Goal: Information Seeking & Learning: Learn about a topic

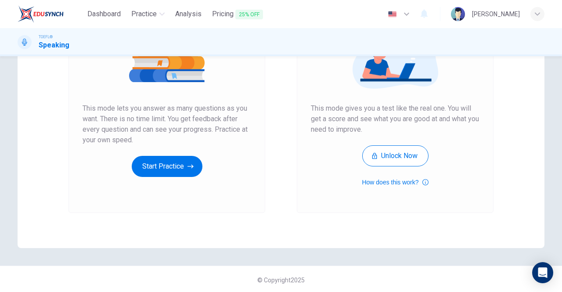
scroll to position [132, 0]
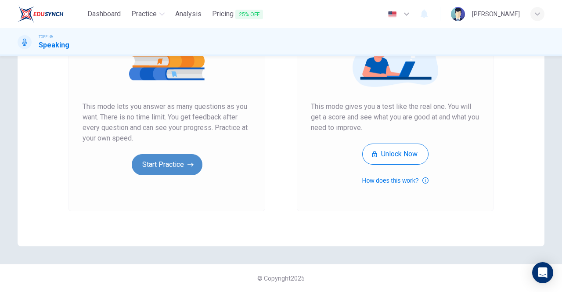
click at [163, 164] on button "Start Practice" at bounding box center [167, 164] width 71 height 21
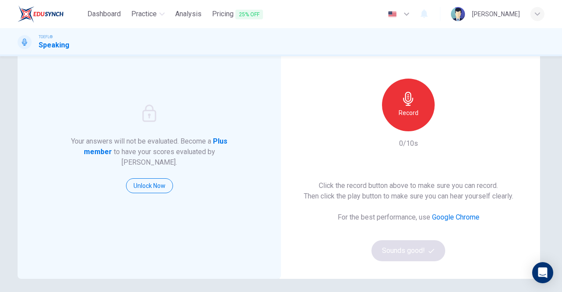
scroll to position [55, 0]
click at [452, 217] on link "Google Chrome" at bounding box center [455, 216] width 47 height 8
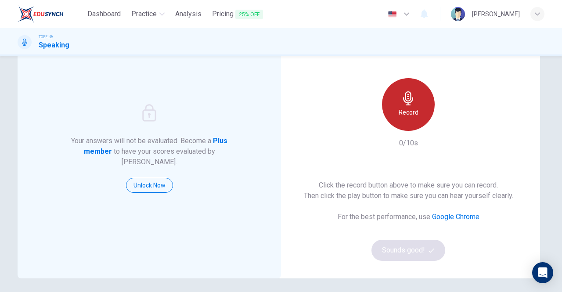
click at [396, 120] on div "Record" at bounding box center [408, 104] width 53 height 53
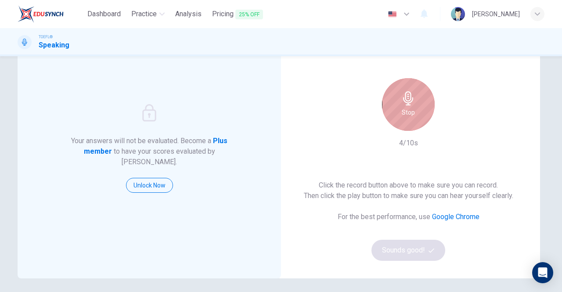
click at [404, 103] on icon "button" at bounding box center [408, 98] width 10 height 14
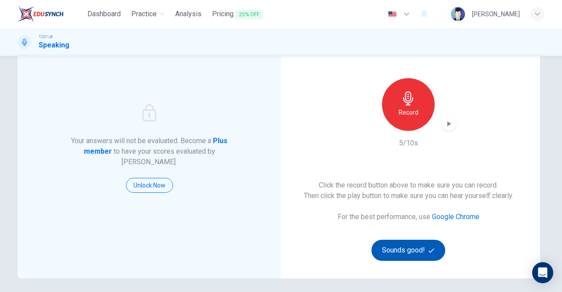
click at [403, 252] on button "Sounds good!" at bounding box center [408, 250] width 74 height 21
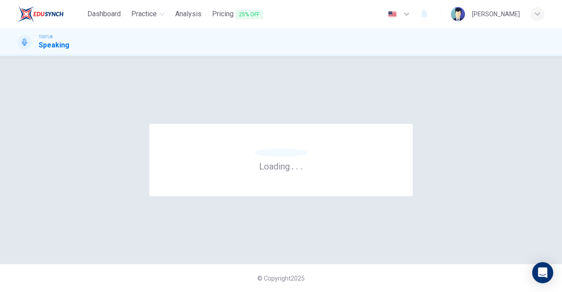
scroll to position [0, 0]
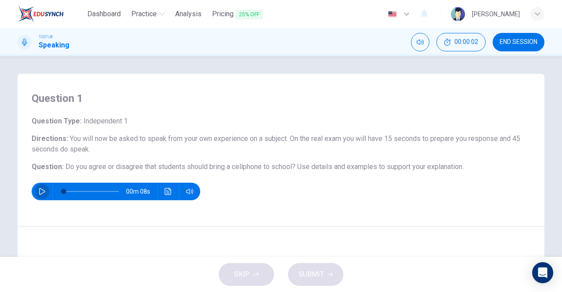
click at [40, 193] on icon "button" at bounding box center [42, 191] width 6 height 7
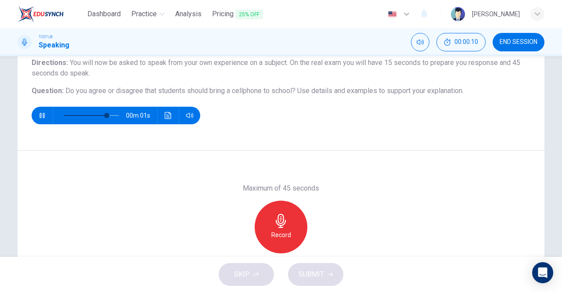
scroll to position [77, 0]
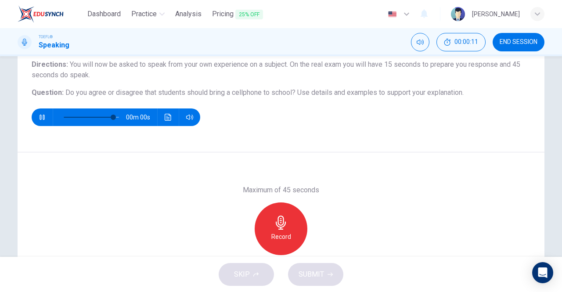
type input "0"
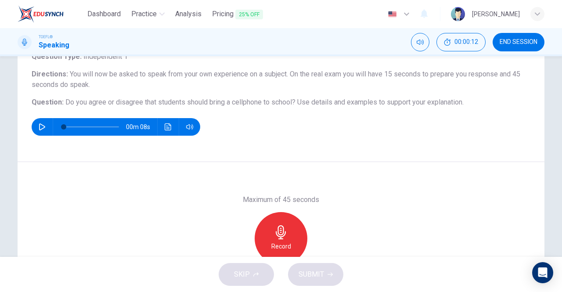
scroll to position [64, 0]
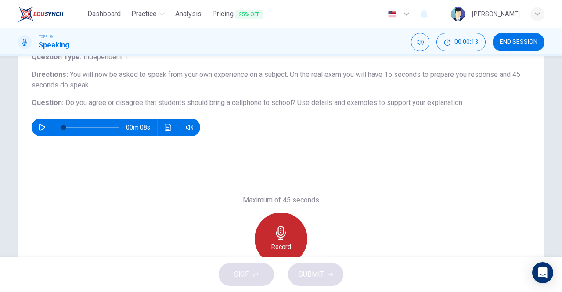
click at [278, 236] on icon "button" at bounding box center [281, 232] width 14 height 14
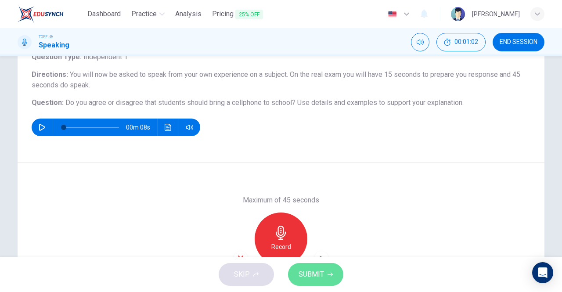
click at [326, 273] on button "SUBMIT" at bounding box center [315, 274] width 55 height 23
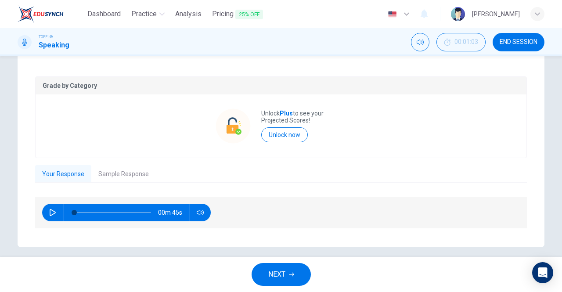
scroll to position [166, 0]
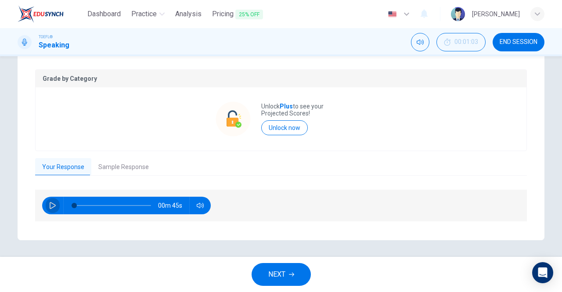
click at [52, 205] on icon "button" at bounding box center [52, 205] width 7 height 7
click at [51, 208] on icon "button" at bounding box center [52, 205] width 7 height 7
type input "46"
click at [117, 170] on button "Sample Response" at bounding box center [123, 167] width 64 height 18
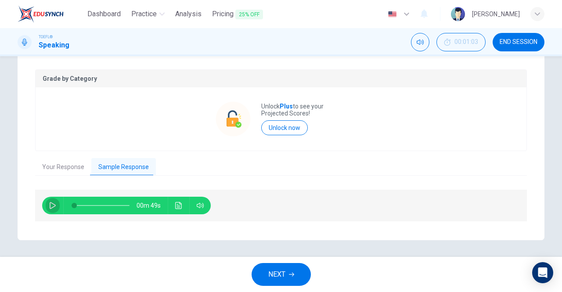
click at [52, 207] on icon "button" at bounding box center [52, 205] width 7 height 7
click at [50, 207] on icon "button" at bounding box center [52, 205] width 7 height 7
type input "22"
click at [281, 276] on span "NEXT" at bounding box center [276, 274] width 17 height 12
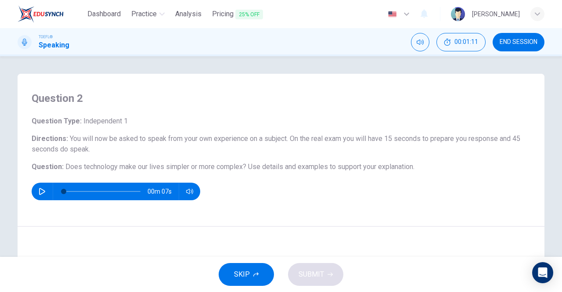
scroll to position [140, 0]
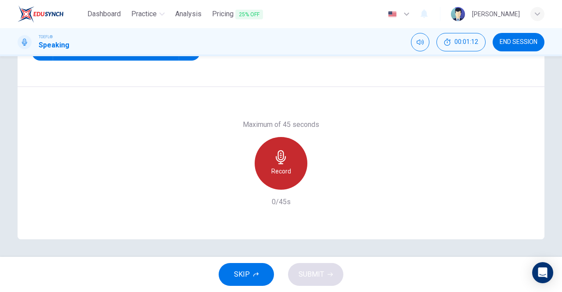
click at [276, 162] on icon "button" at bounding box center [281, 157] width 14 height 14
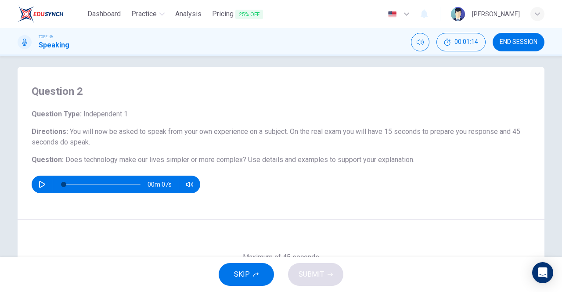
scroll to position [0, 0]
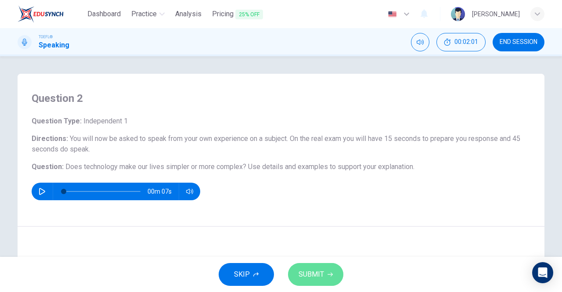
click at [314, 270] on span "SUBMIT" at bounding box center [310, 274] width 25 height 12
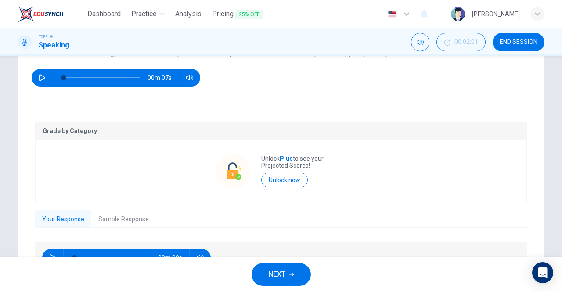
scroll to position [166, 0]
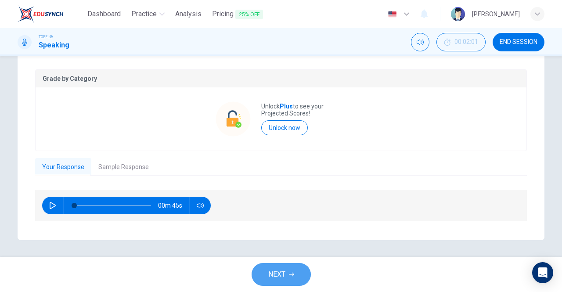
click at [287, 280] on button "NEXT" at bounding box center [280, 274] width 59 height 23
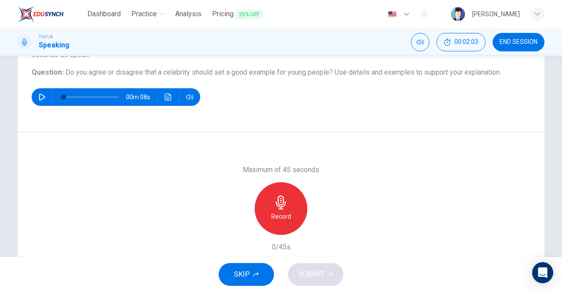
scroll to position [95, 0]
click at [39, 94] on icon "button" at bounding box center [42, 96] width 6 height 7
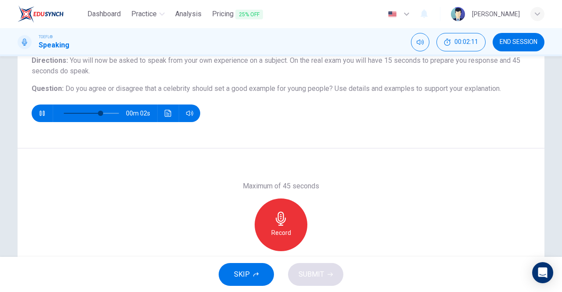
scroll to position [78, 0]
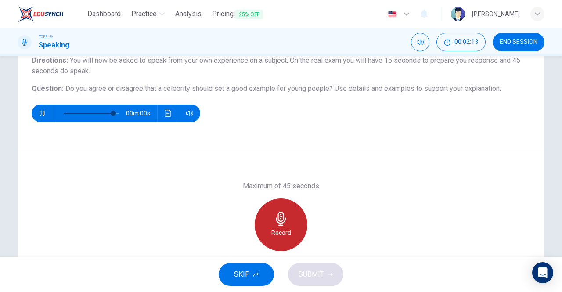
click at [283, 235] on h6 "Record" at bounding box center [281, 232] width 20 height 11
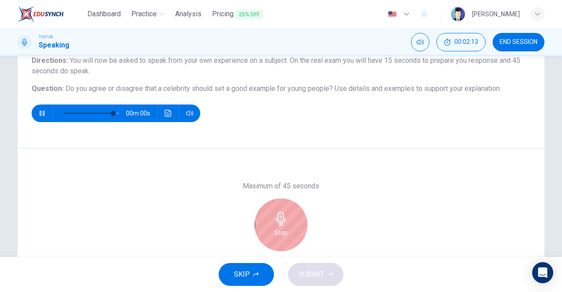
type input "0"
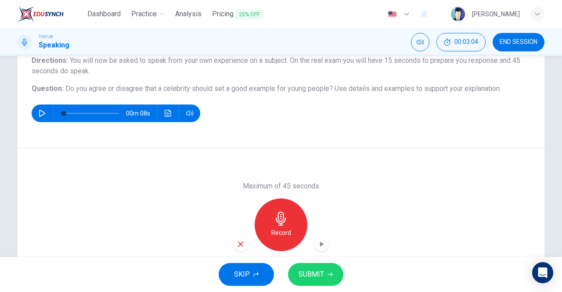
click at [308, 277] on span "SUBMIT" at bounding box center [310, 274] width 25 height 12
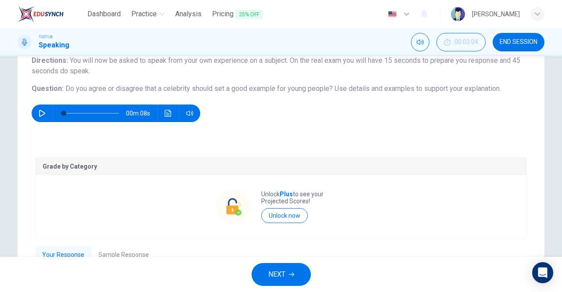
scroll to position [166, 0]
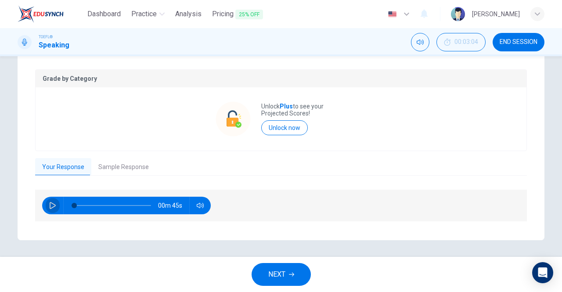
click at [50, 204] on icon "button" at bounding box center [52, 205] width 7 height 7
type input "42"
click at [289, 273] on icon "button" at bounding box center [291, 274] width 5 height 5
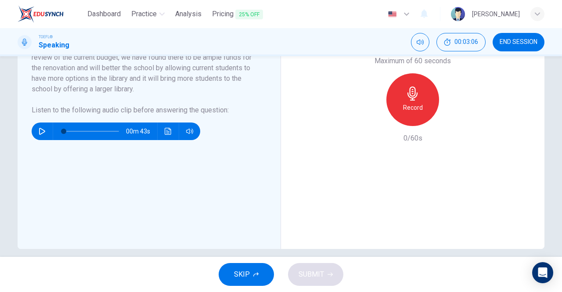
scroll to position [244, 0]
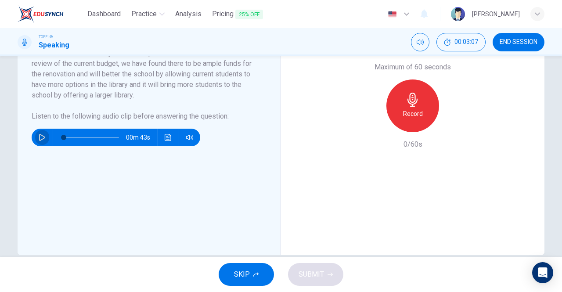
click at [36, 137] on button "button" at bounding box center [42, 138] width 14 height 18
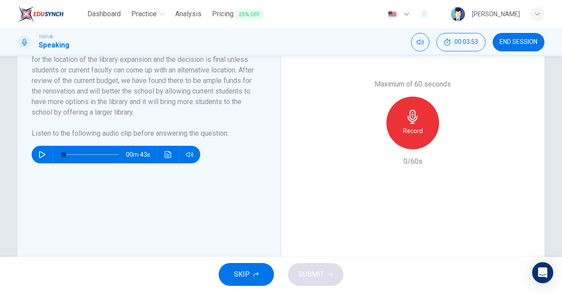
scroll to position [229, 0]
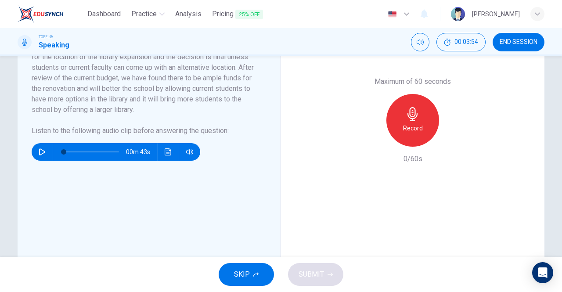
click at [39, 150] on icon "button" at bounding box center [42, 151] width 7 height 7
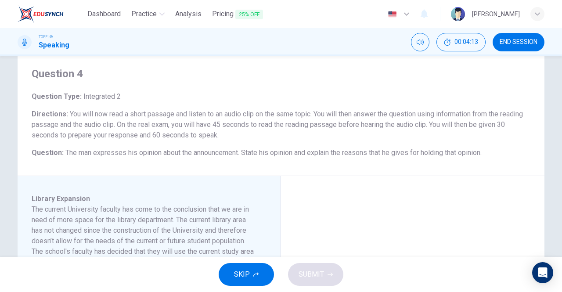
scroll to position [24, 0]
drag, startPoint x: 64, startPoint y: 114, endPoint x: 189, endPoint y: 138, distance: 126.8
click at [189, 138] on h6 "Directions : You will now read a short passage and listen to an audio clip on t…" at bounding box center [281, 126] width 498 height 32
drag, startPoint x: 65, startPoint y: 113, endPoint x: 219, endPoint y: 133, distance: 155.4
click at [219, 133] on span "You will now read a short passage and listen to an audio clip on the same topic…" at bounding box center [277, 125] width 491 height 29
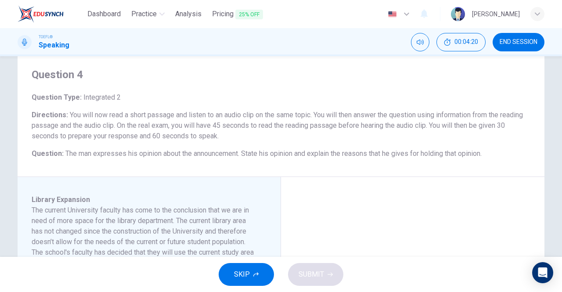
click at [77, 122] on span "You will now read a short passage and listen to an audio clip on the same topic…" at bounding box center [277, 125] width 491 height 29
drag, startPoint x: 63, startPoint y: 113, endPoint x: 111, endPoint y: 129, distance: 50.1
click at [111, 129] on h6 "Directions : You will now read a short passage and listen to an audio clip on t…" at bounding box center [281, 126] width 498 height 32
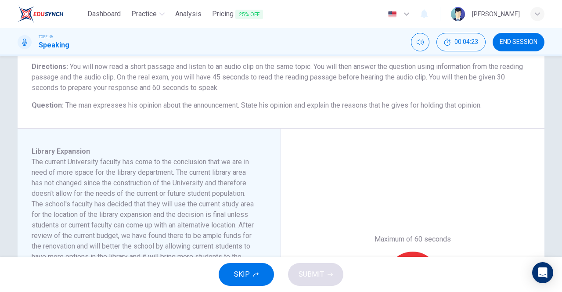
scroll to position [0, 0]
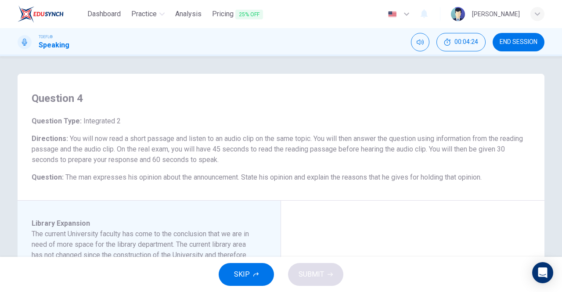
click at [126, 143] on h6 "Directions : You will now read a short passage and listen to an audio clip on t…" at bounding box center [281, 149] width 498 height 32
click at [118, 136] on span "You will now read a short passage and listen to an audio clip on the same topic…" at bounding box center [277, 148] width 491 height 29
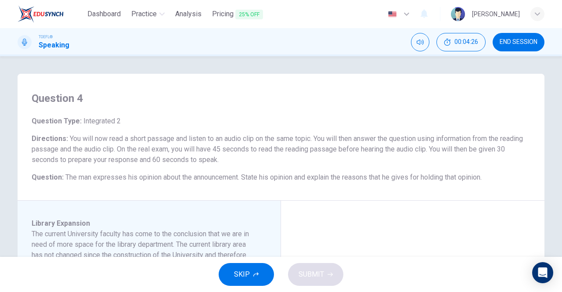
click at [118, 136] on span "You will now read a short passage and listen to an audio clip on the same topic…" at bounding box center [277, 148] width 491 height 29
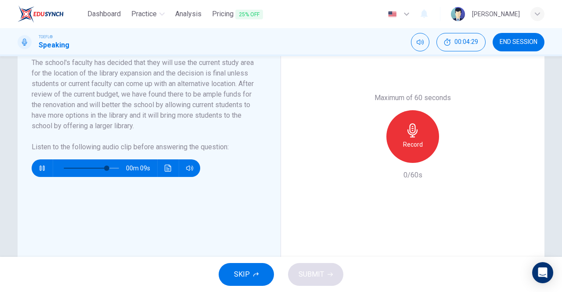
scroll to position [214, 0]
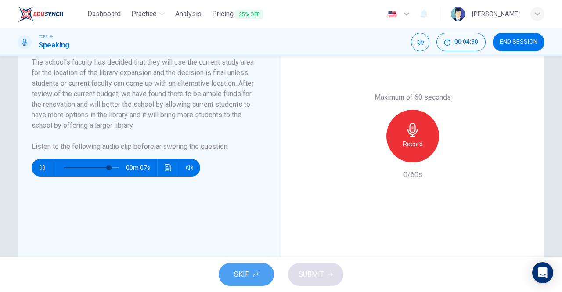
click at [241, 276] on span "SKIP" at bounding box center [242, 274] width 16 height 12
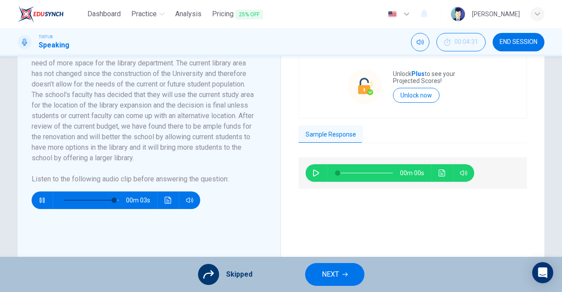
scroll to position [181, 0]
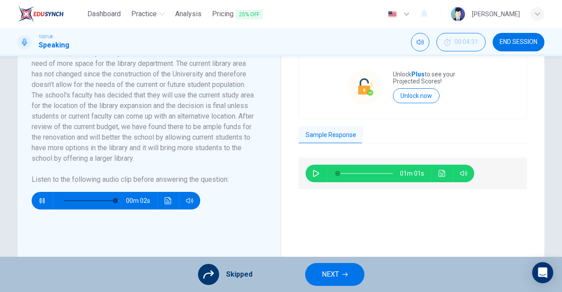
type input "96"
click at [312, 172] on icon "button" at bounding box center [315, 173] width 7 height 7
type input "0"
type input "98"
type input "2"
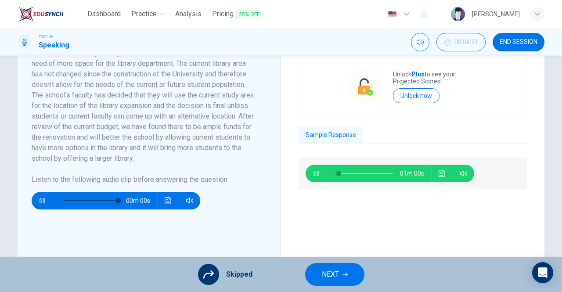
type input "0"
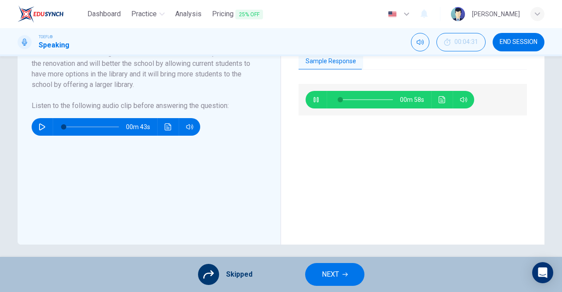
scroll to position [259, 0]
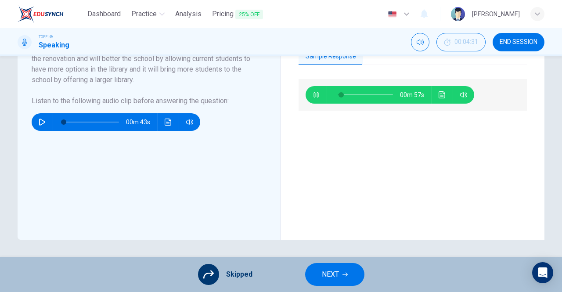
type input "8"
click at [328, 272] on span "NEXT" at bounding box center [330, 274] width 17 height 12
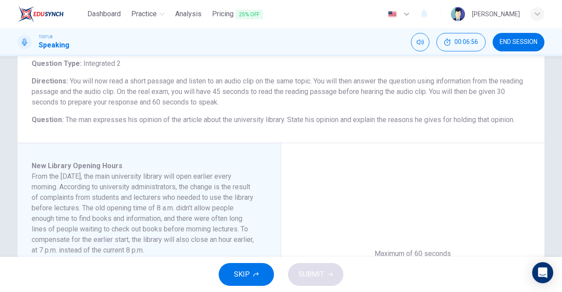
scroll to position [52, 0]
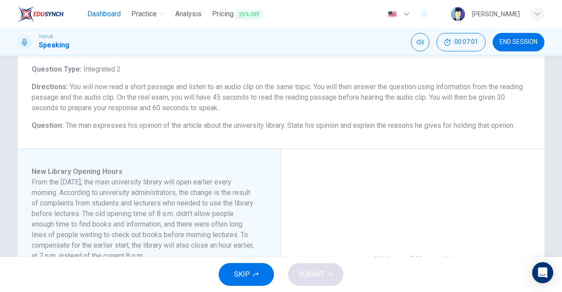
click at [115, 11] on span "Dashboard" at bounding box center [103, 14] width 33 height 11
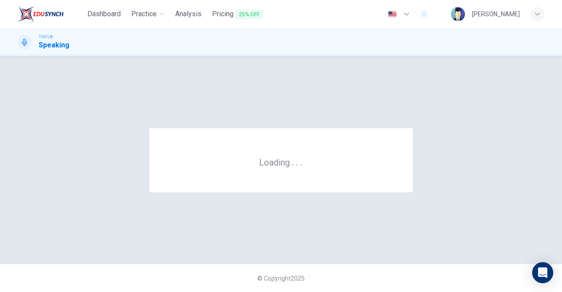
scroll to position [0, 0]
